Goal: Information Seeking & Learning: Compare options

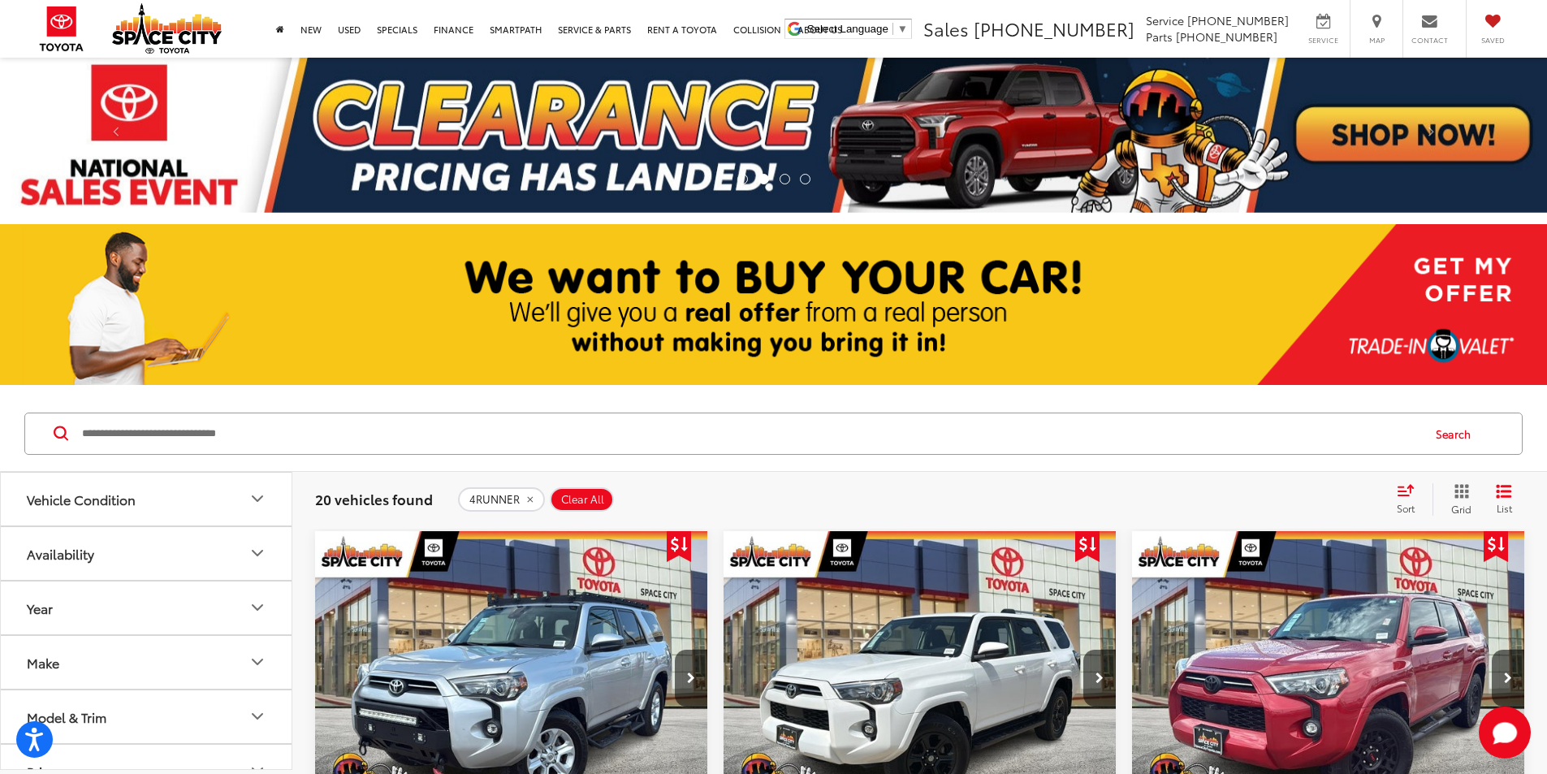
click at [1404, 493] on icon "Select sort value" at bounding box center [1405, 490] width 18 height 12
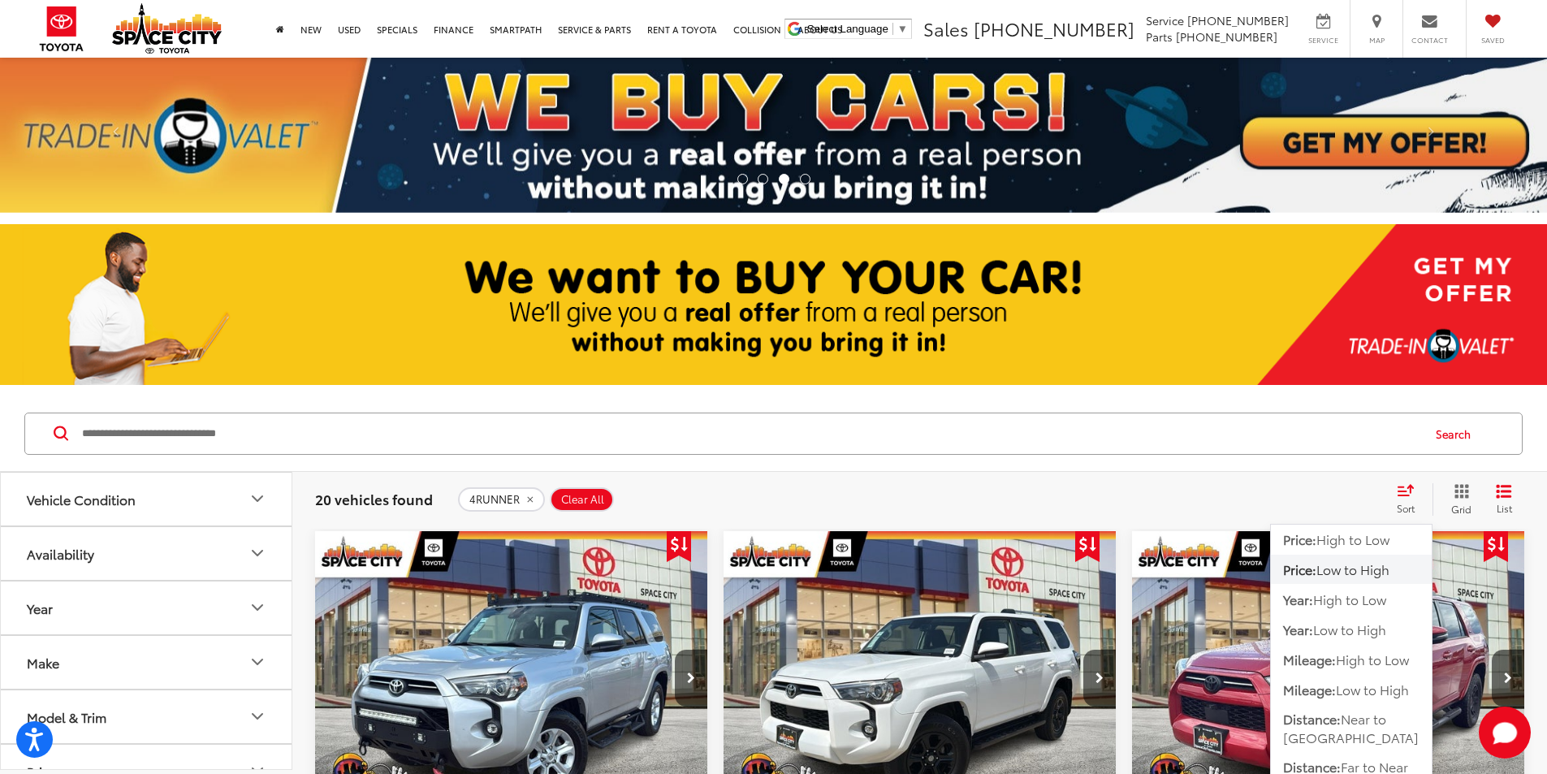
click at [1347, 573] on span "Low to High" at bounding box center [1352, 568] width 73 height 19
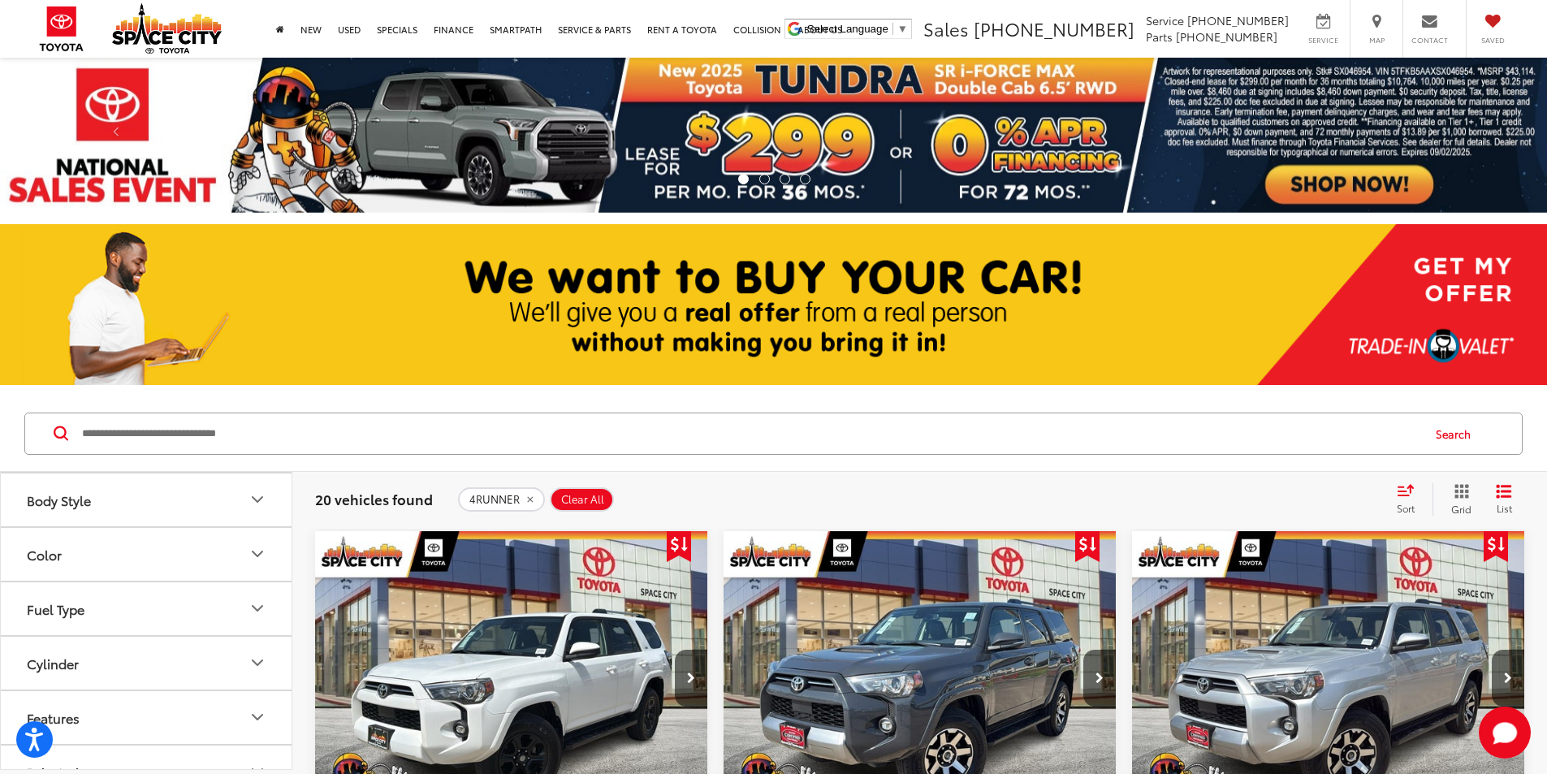
scroll to position [406, 0]
click at [153, 536] on button "Body Style" at bounding box center [147, 528] width 292 height 53
click at [34, 565] on label "4D Sport Utility (20)" at bounding box center [86, 568] width 132 height 27
click at [706, 494] on span "Clear All" at bounding box center [700, 499] width 43 height 13
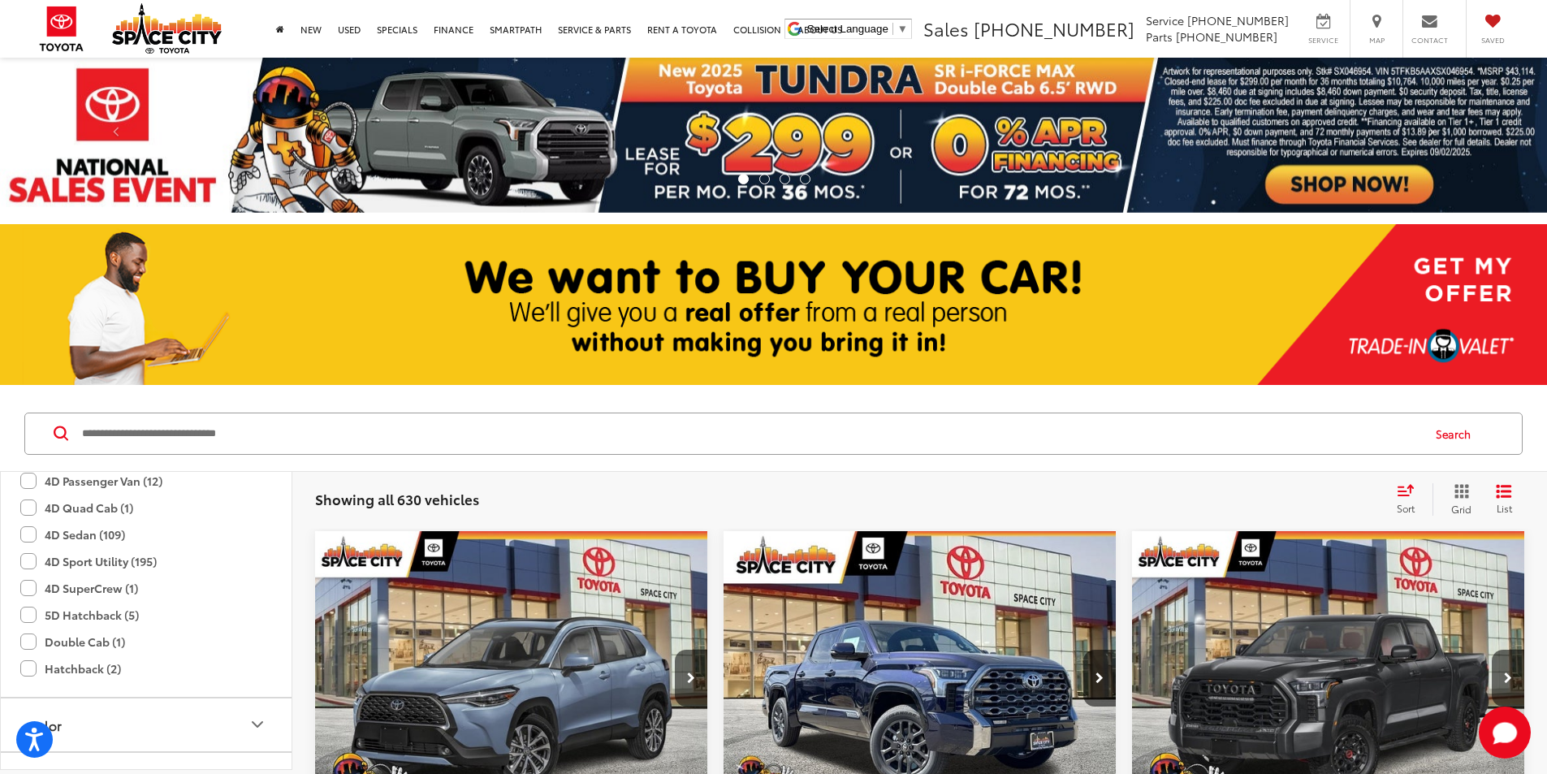
scroll to position [812, 0]
click at [27, 537] on label "4D Sport Utility (195)" at bounding box center [88, 537] width 136 height 27
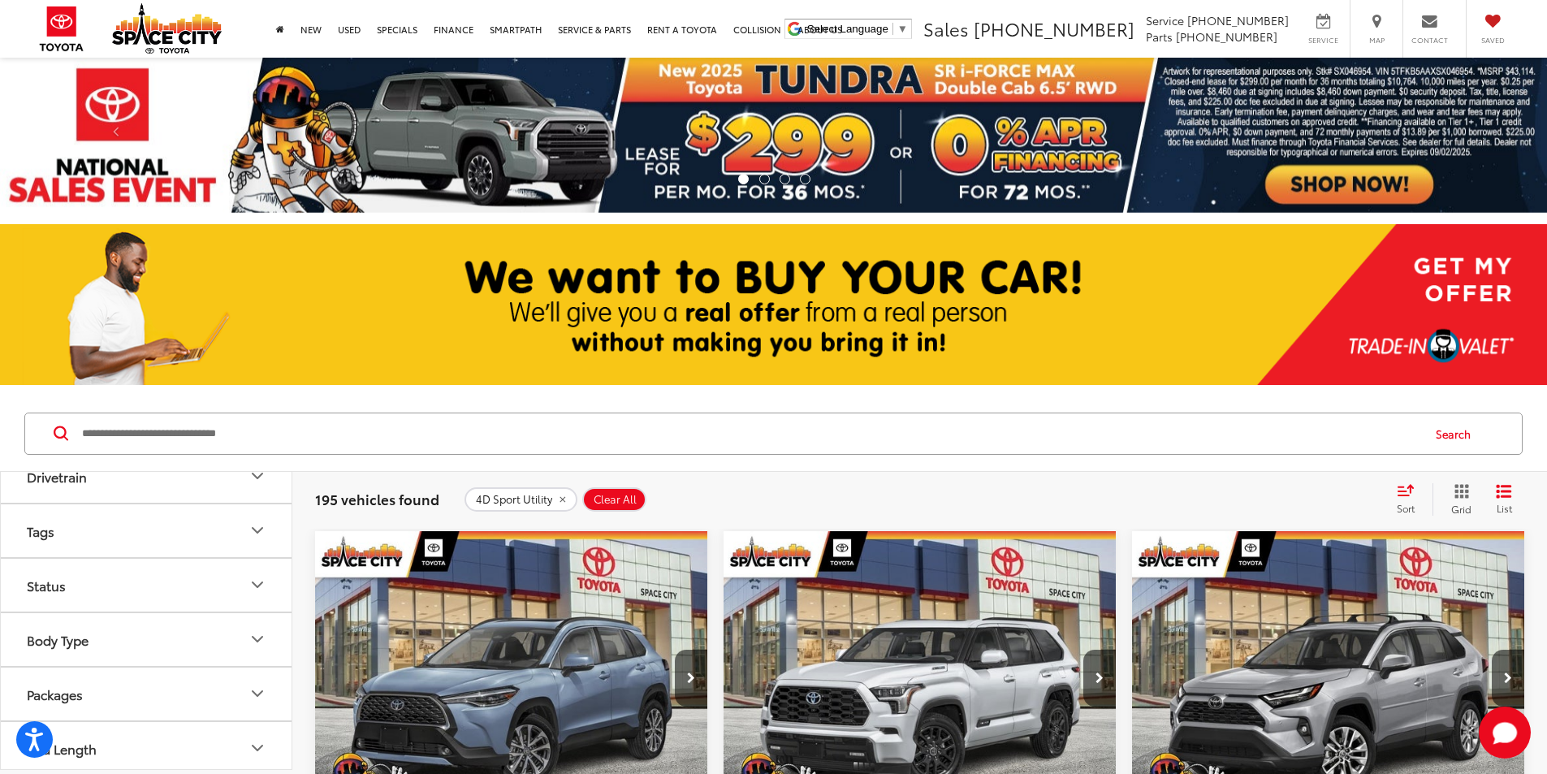
scroll to position [1098, 0]
click at [83, 569] on button "Features" at bounding box center [147, 577] width 292 height 53
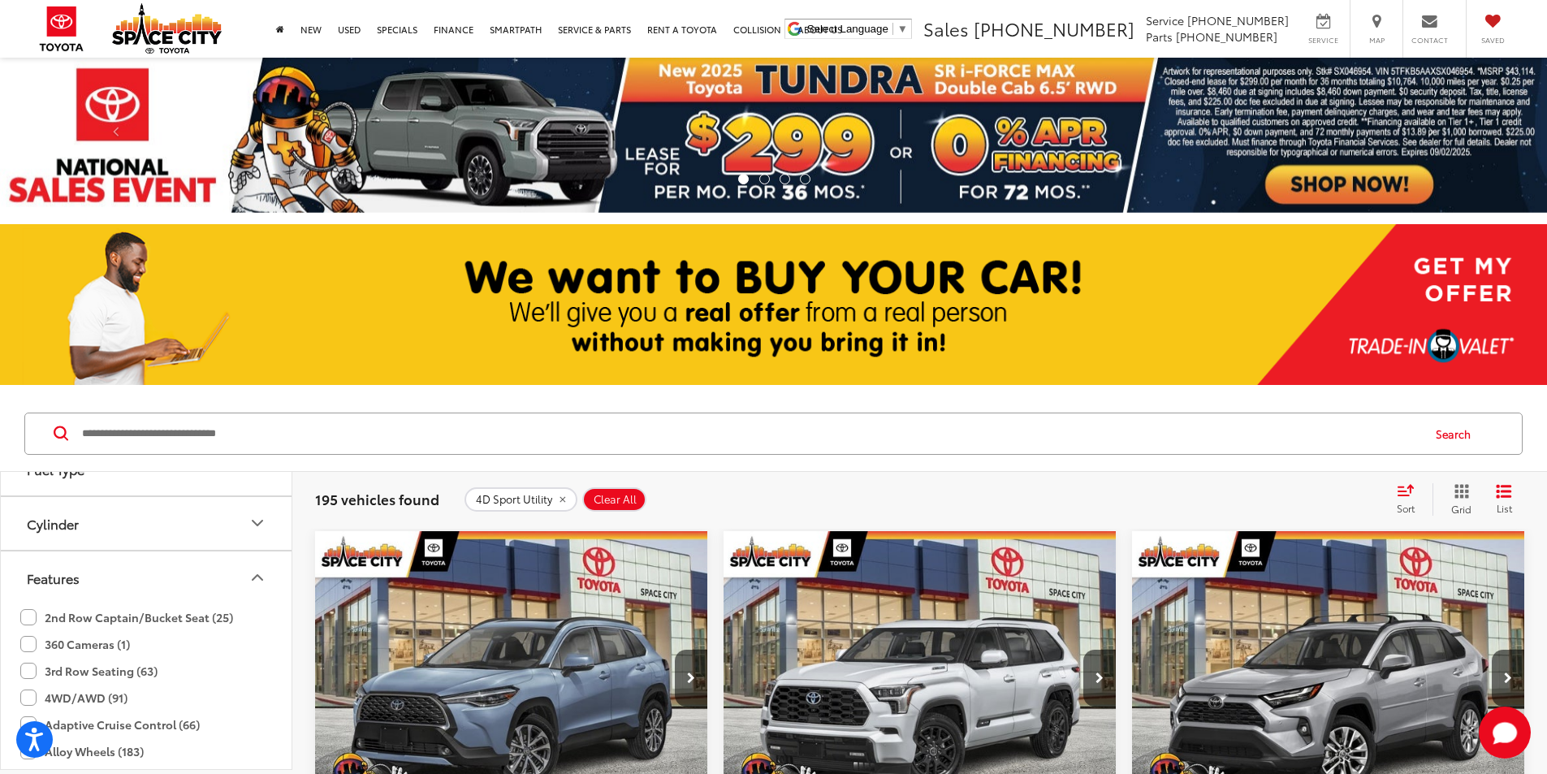
click at [24, 671] on label "3rd Row Seating (63)" at bounding box center [88, 671] width 137 height 27
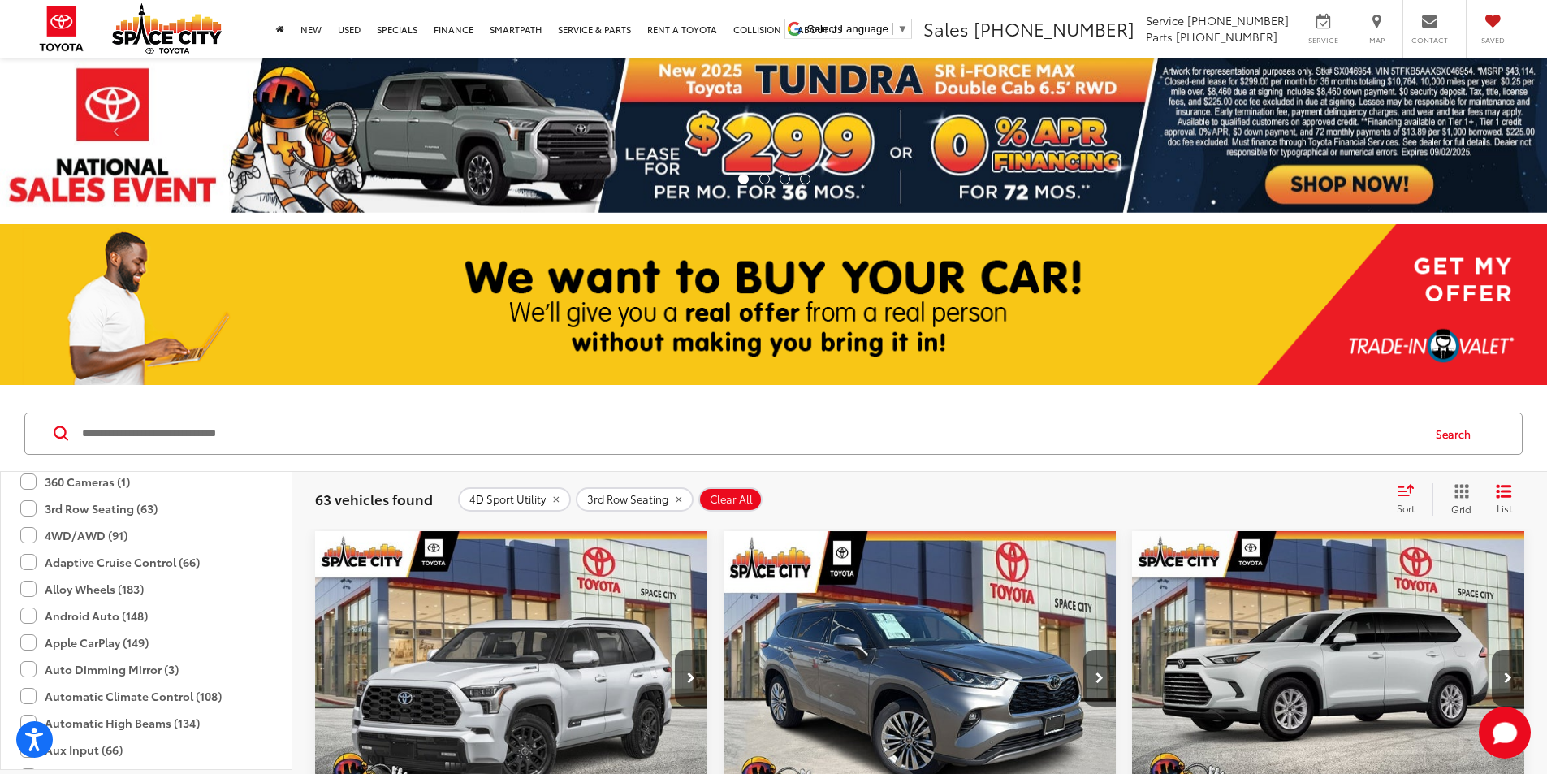
click at [1405, 498] on div "Sort" at bounding box center [1410, 499] width 44 height 32
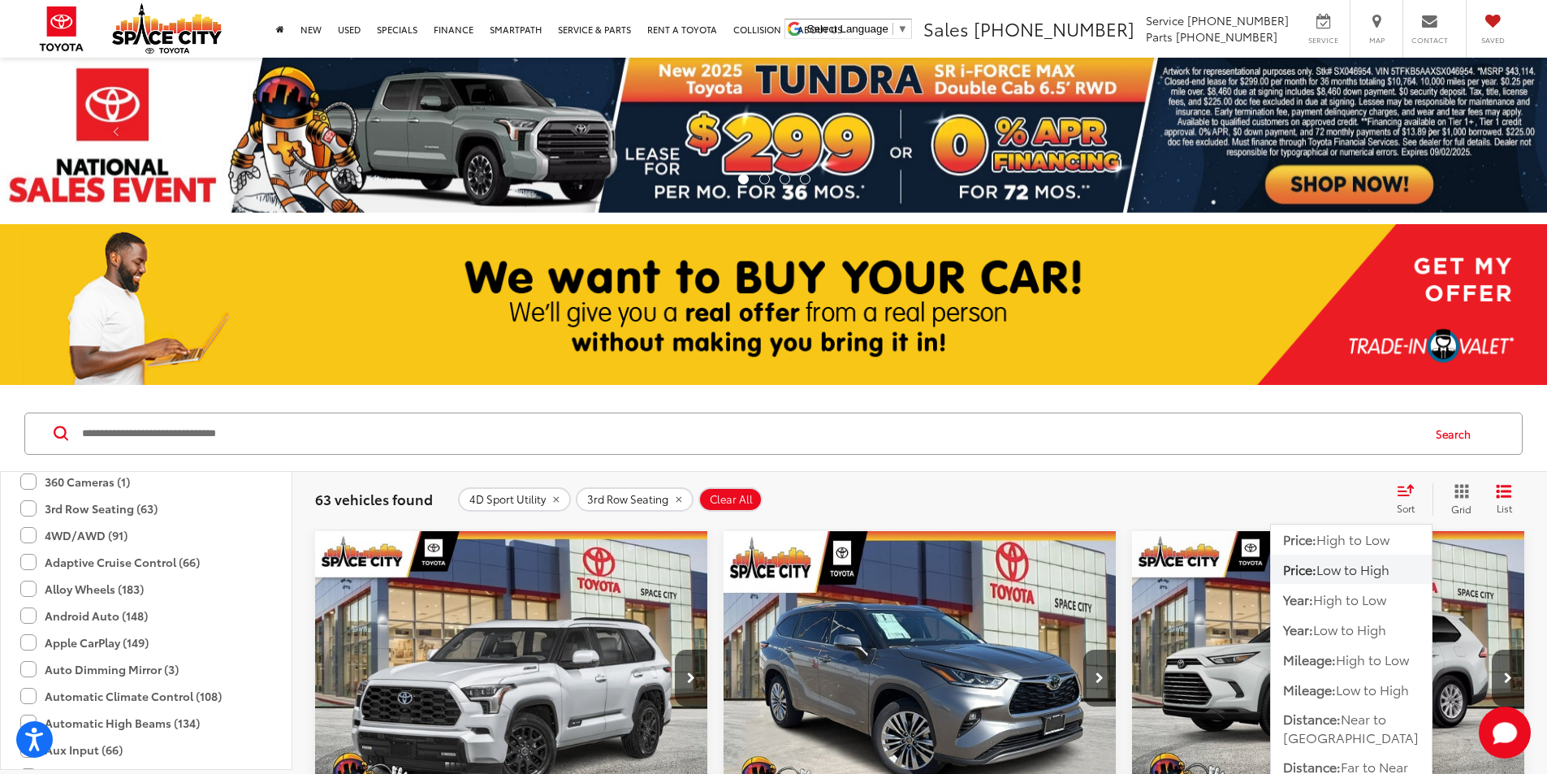
click at [1353, 566] on span "Low to High" at bounding box center [1352, 568] width 73 height 19
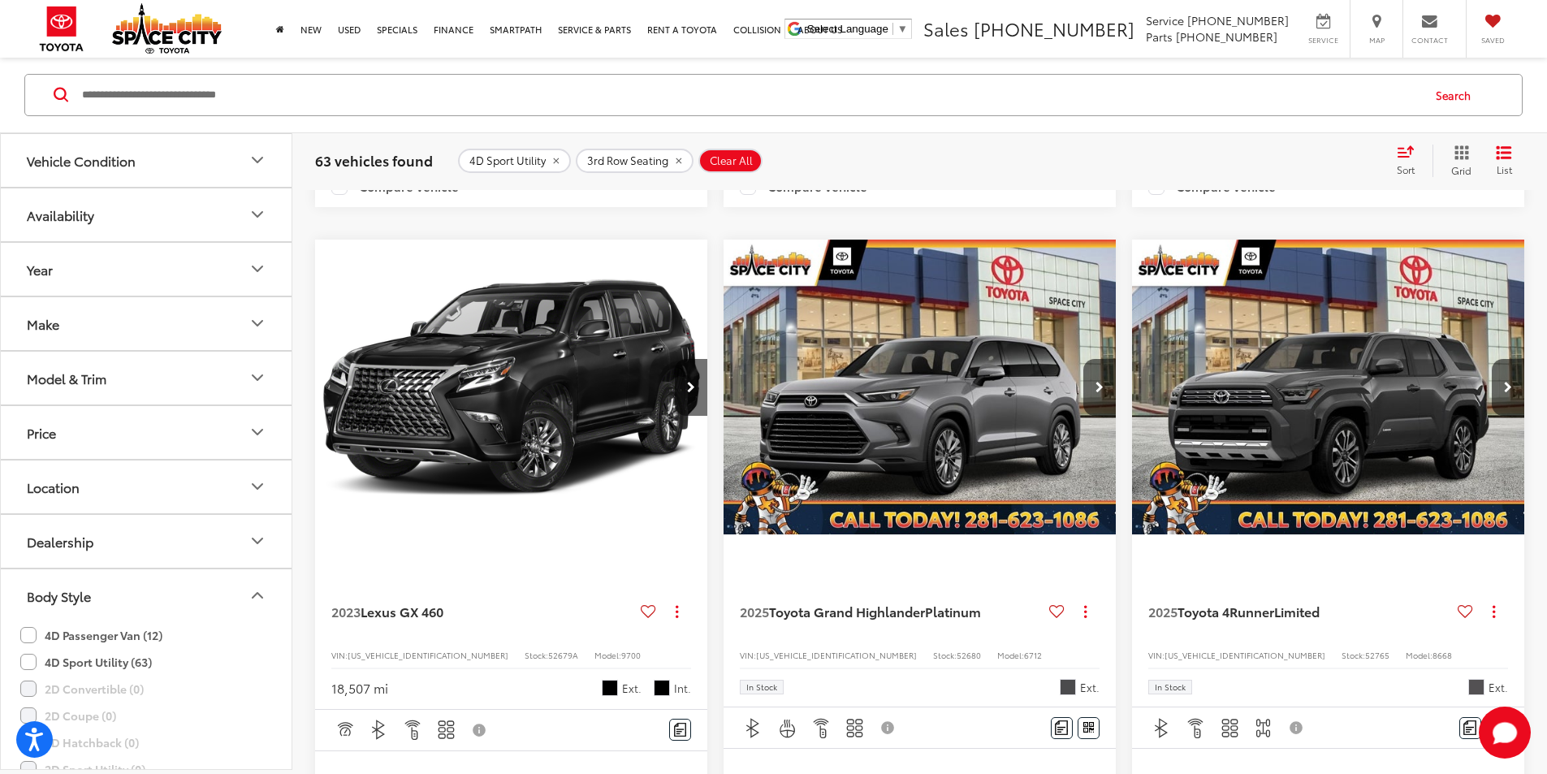
scroll to position [14983, 0]
